Goal: Information Seeking & Learning: Find specific fact

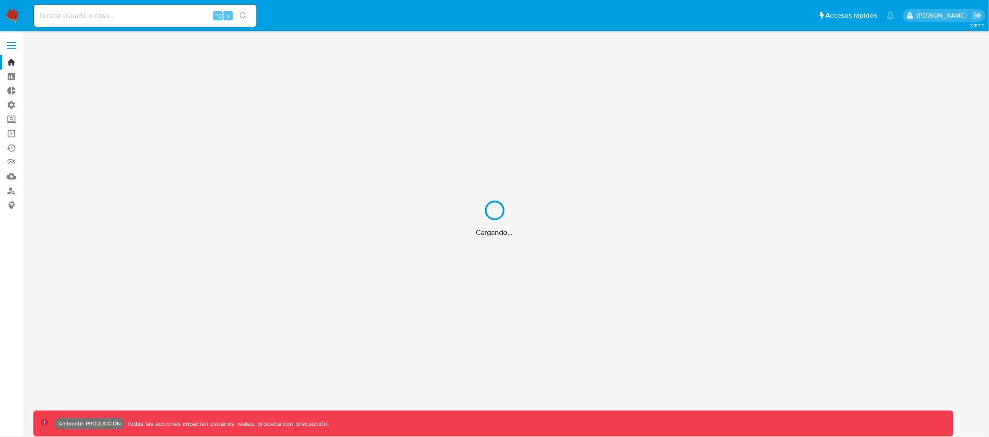
click at [108, 13] on div "Cargando..." at bounding box center [494, 218] width 989 height 437
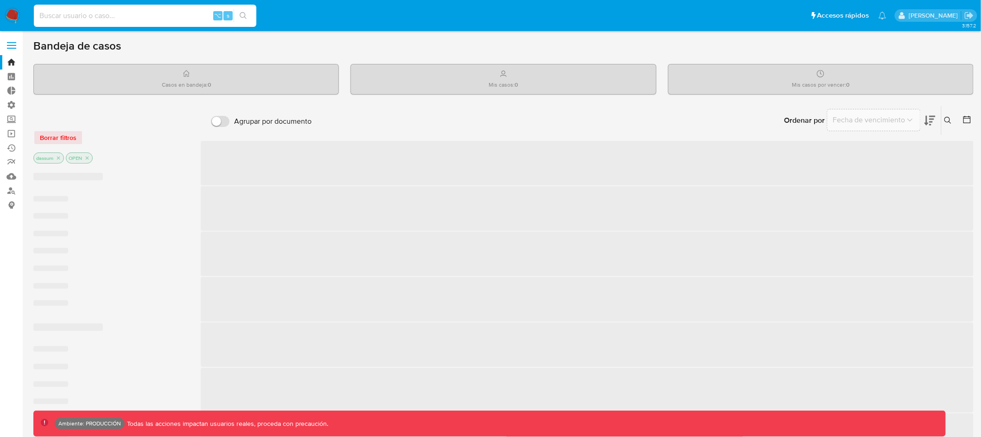
click at [111, 14] on input at bounding box center [145, 16] width 223 height 12
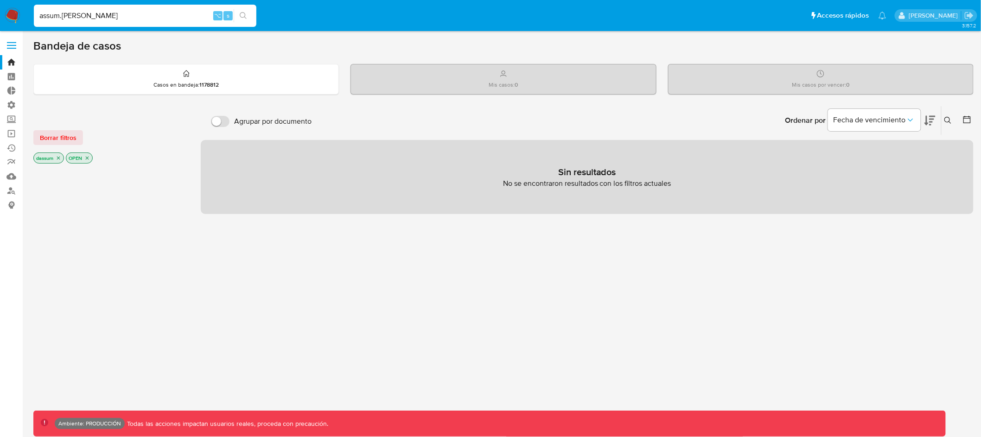
type input "assum.[PERSON_NAME]"
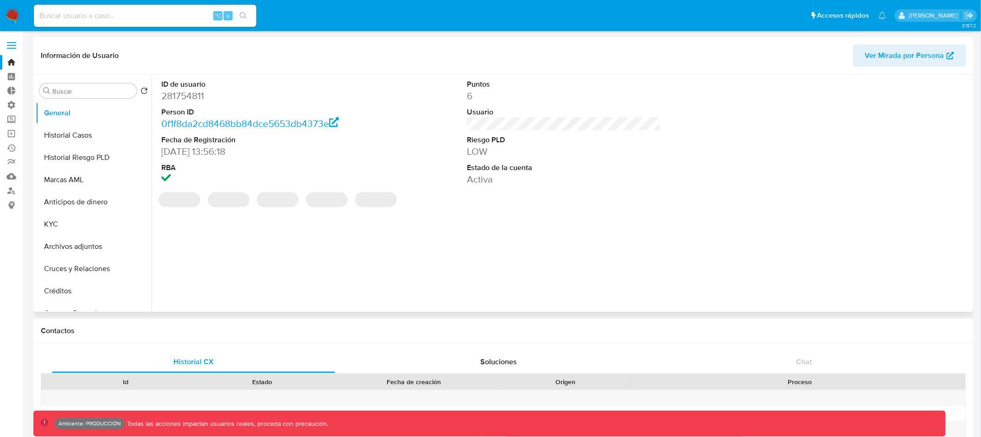
select select "10"
click at [894, 56] on span "Ver Mirada por Persona" at bounding box center [904, 56] width 79 height 22
click at [179, 17] on input at bounding box center [145, 16] width 223 height 12
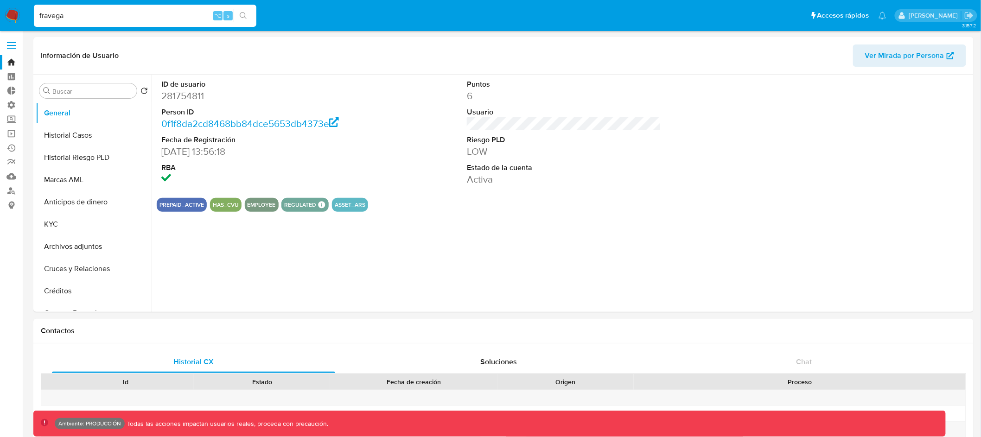
type input "fravega"
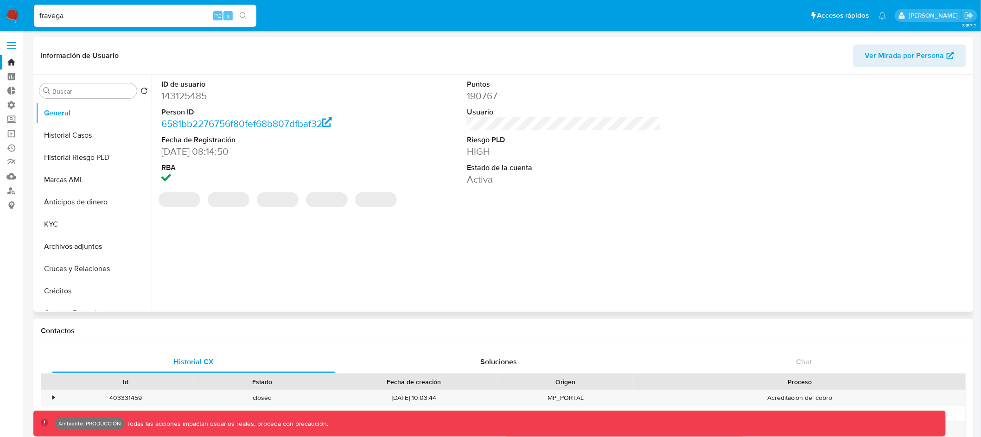
select select "10"
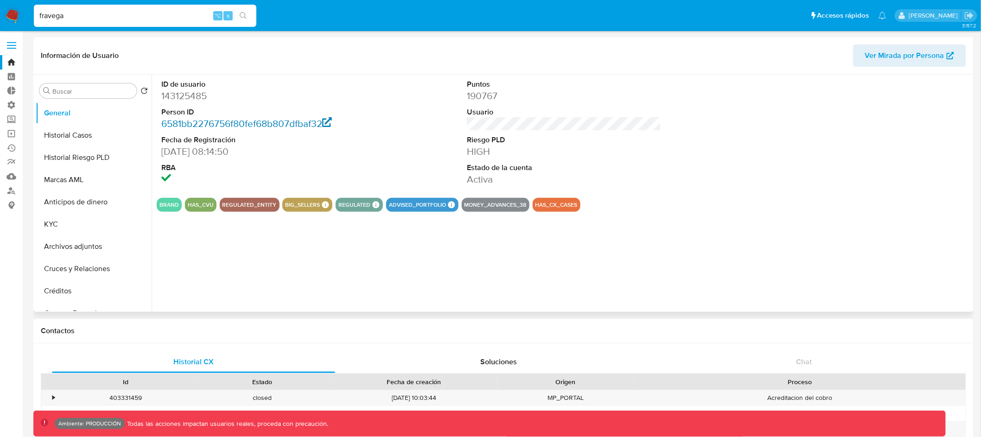
click at [223, 122] on link "6581bb2276756f80fef68b807dfbaf32" at bounding box center [246, 123] width 171 height 13
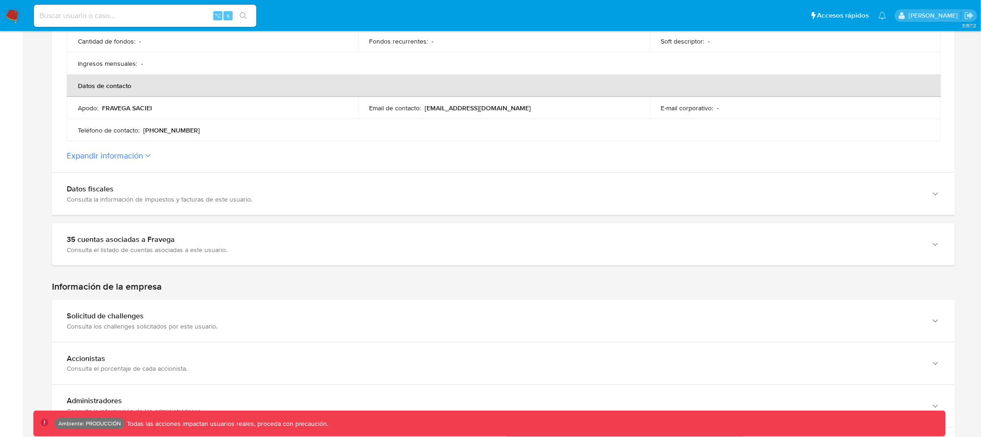
scroll to position [404, 0]
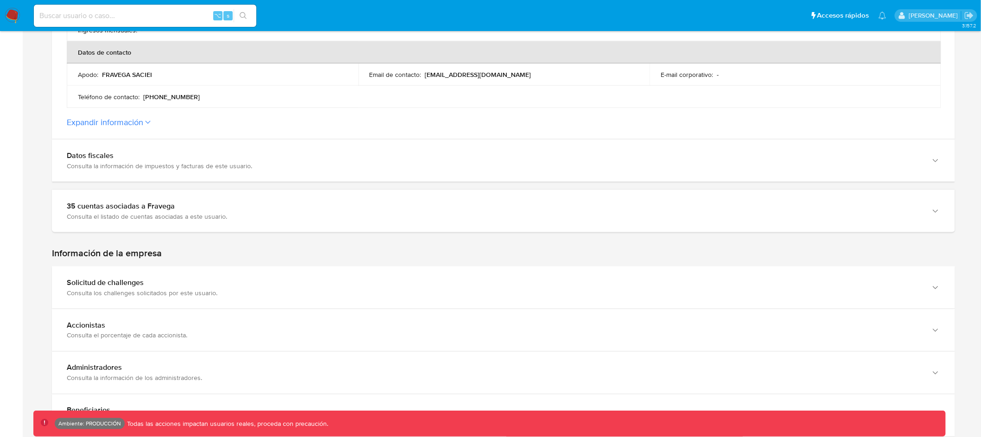
click at [553, 180] on section at bounding box center [503, 134] width 903 height 861
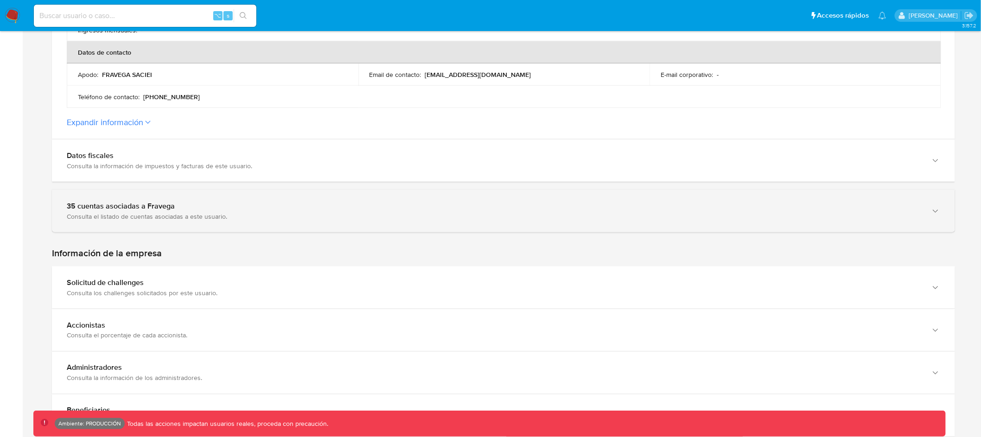
click at [548, 202] on div "35 cuentas asociadas a Fravega" at bounding box center [494, 206] width 855 height 9
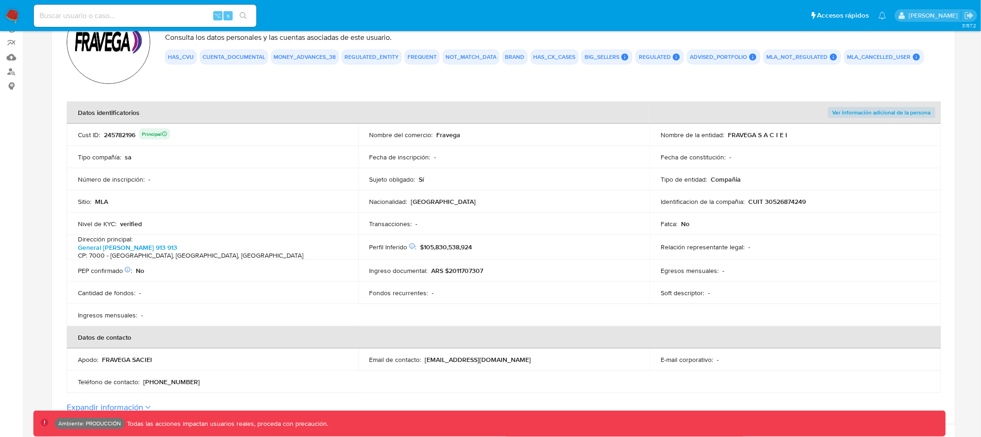
scroll to position [0, 0]
